Goal: Find contact information

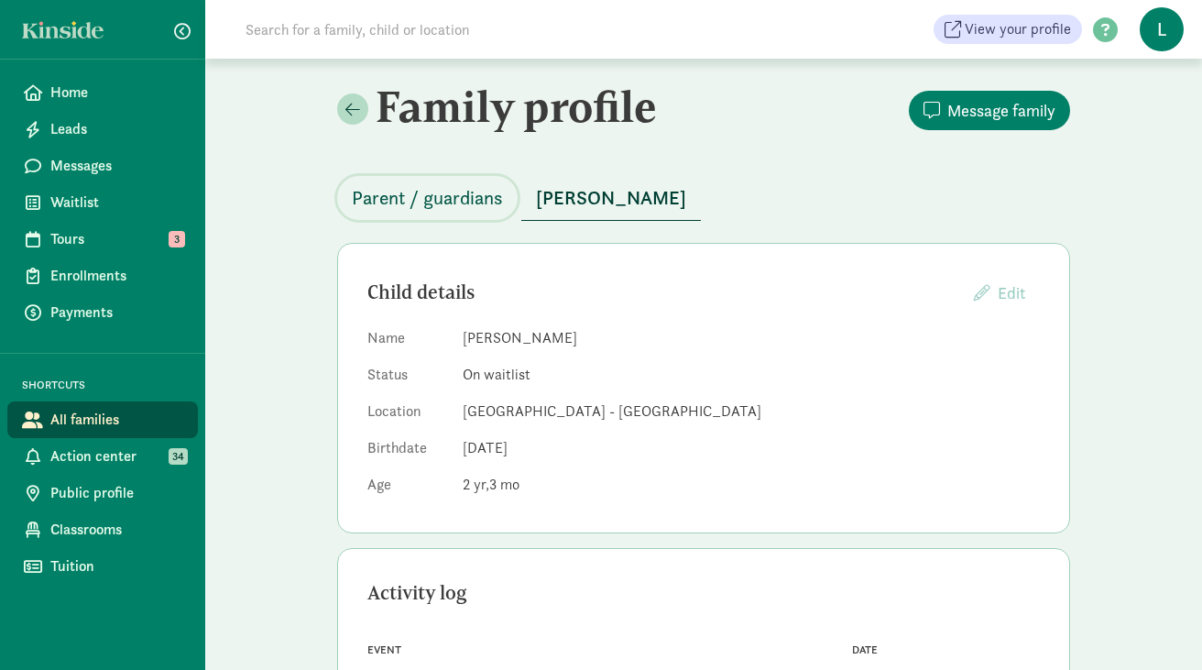
click at [450, 203] on span "Parent / guardians" at bounding box center [427, 197] width 151 height 29
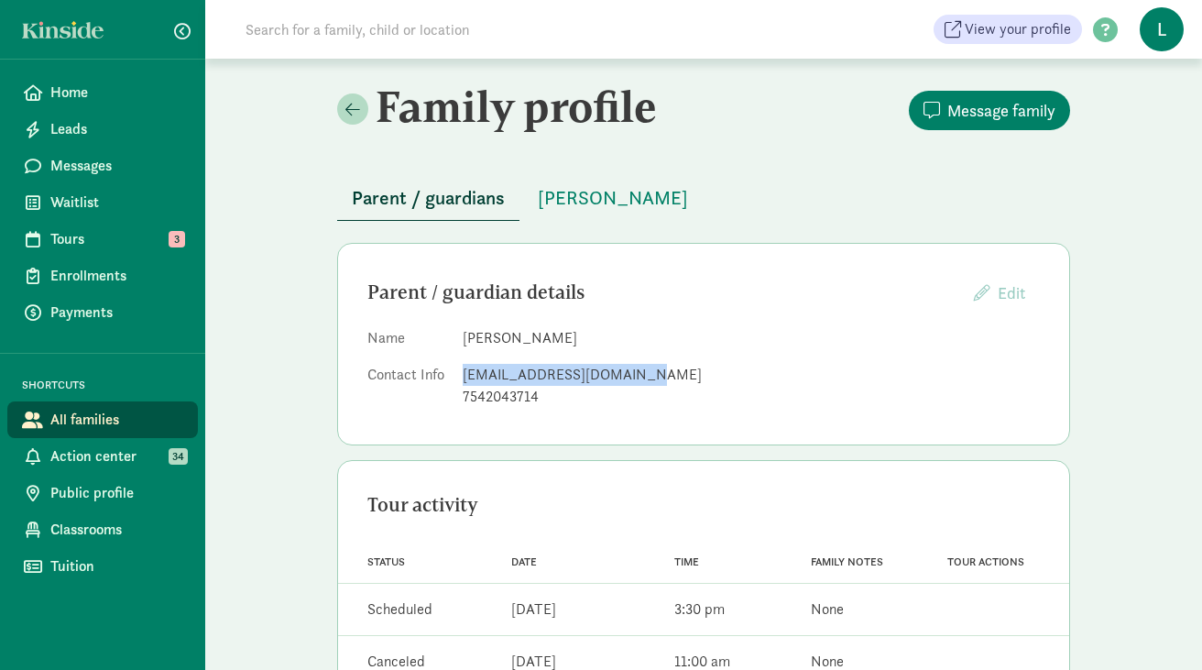
drag, startPoint x: 637, startPoint y: 376, endPoint x: 459, endPoint y: 374, distance: 177.8
click at [459, 374] on dl "Name [PERSON_NAME] Contact Info [EMAIL_ADDRESS][DOMAIN_NAME] 7542043714" at bounding box center [703, 371] width 673 height 88
copy div "[EMAIL_ADDRESS][DOMAIN_NAME]"
